Goal: Task Accomplishment & Management: Use online tool/utility

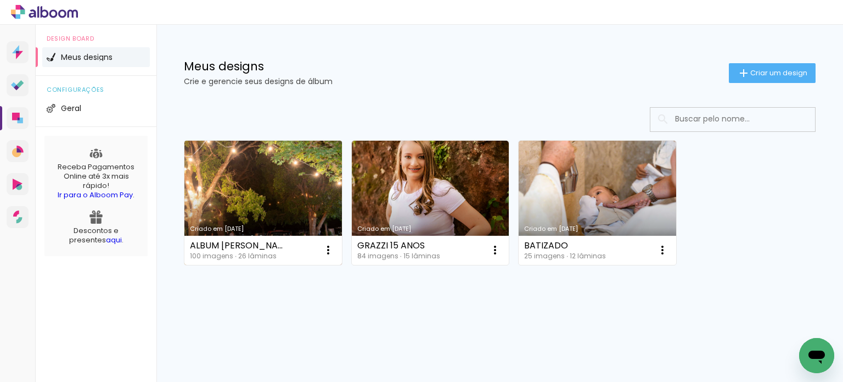
click at [285, 180] on link "Criado em [DATE]" at bounding box center [264, 203] width 158 height 124
